Goal: Transaction & Acquisition: Download file/media

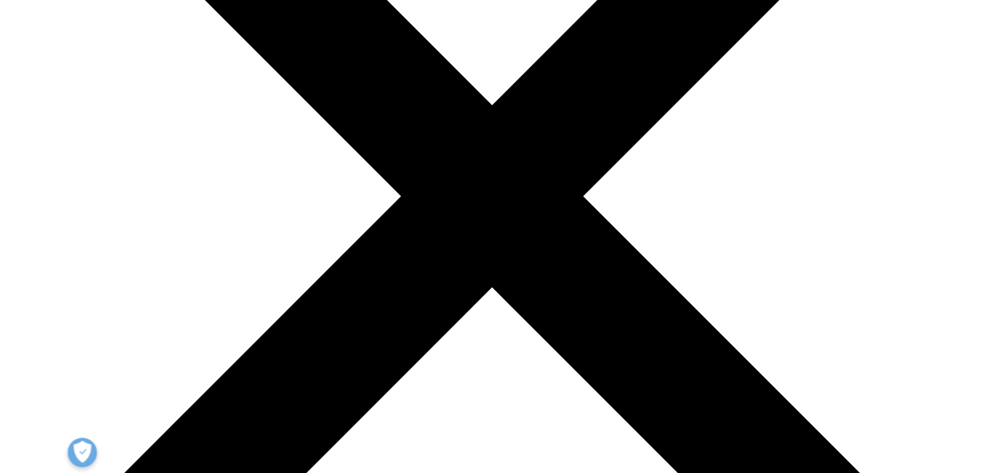
scroll to position [285, 0]
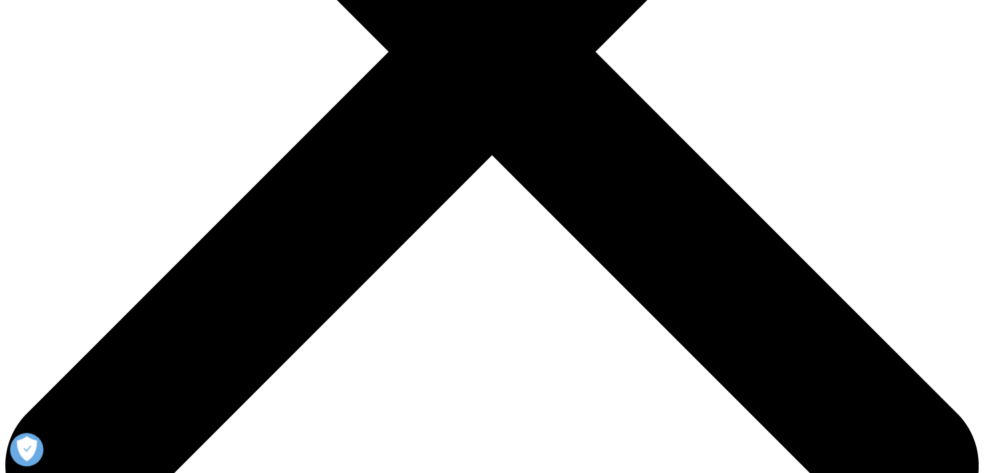
scroll to position [456, 0]
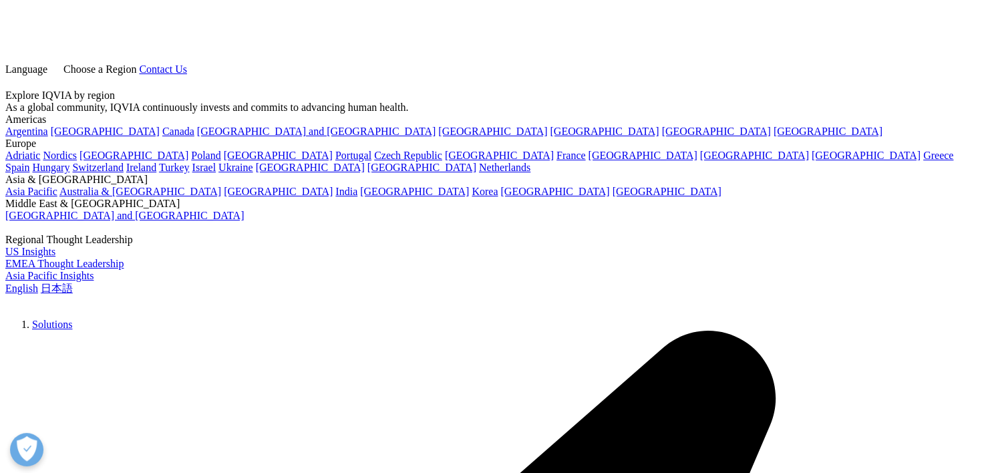
scroll to position [663, 788]
